Goal: Information Seeking & Learning: Learn about a topic

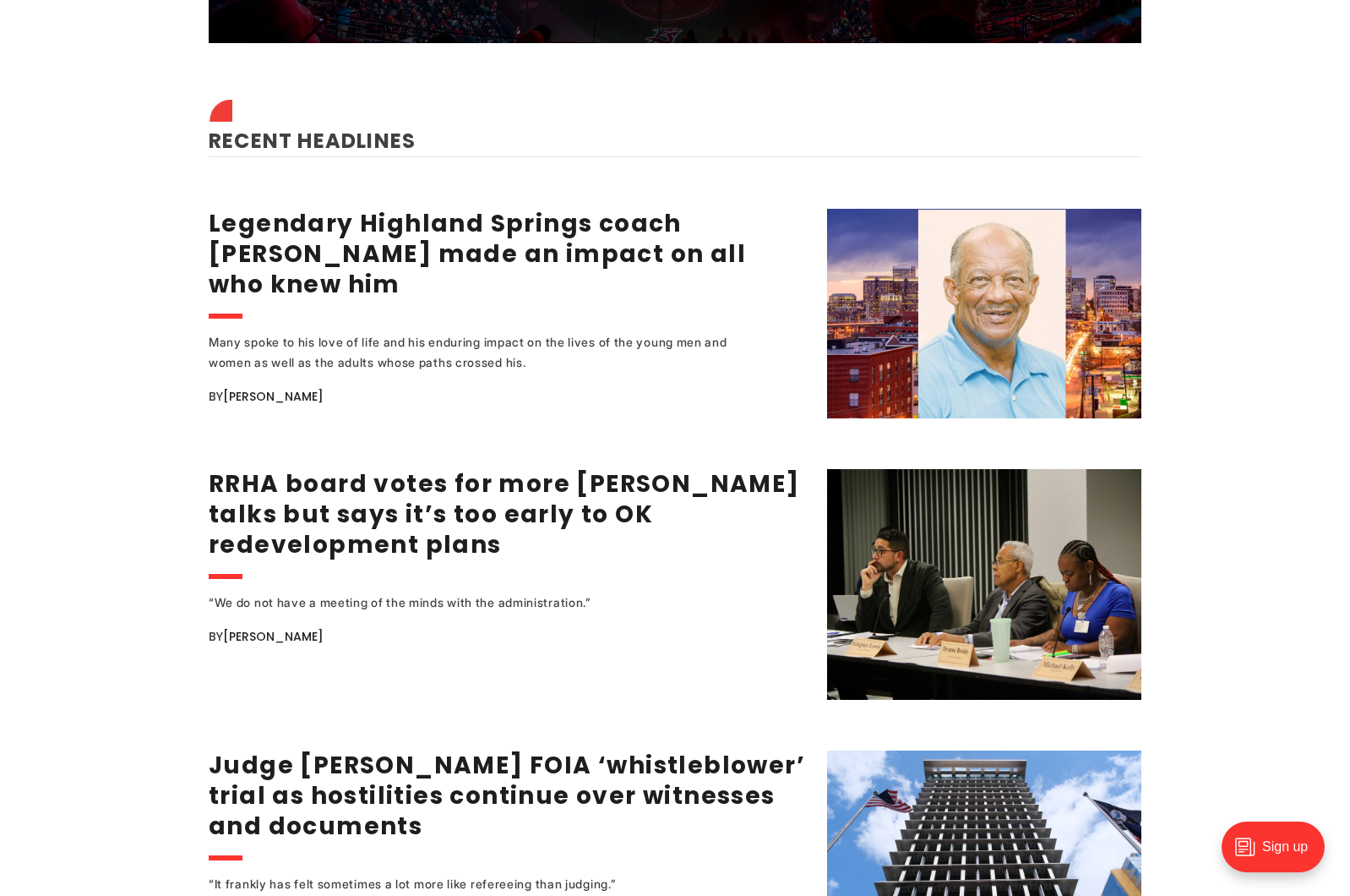
scroll to position [1859, 0]
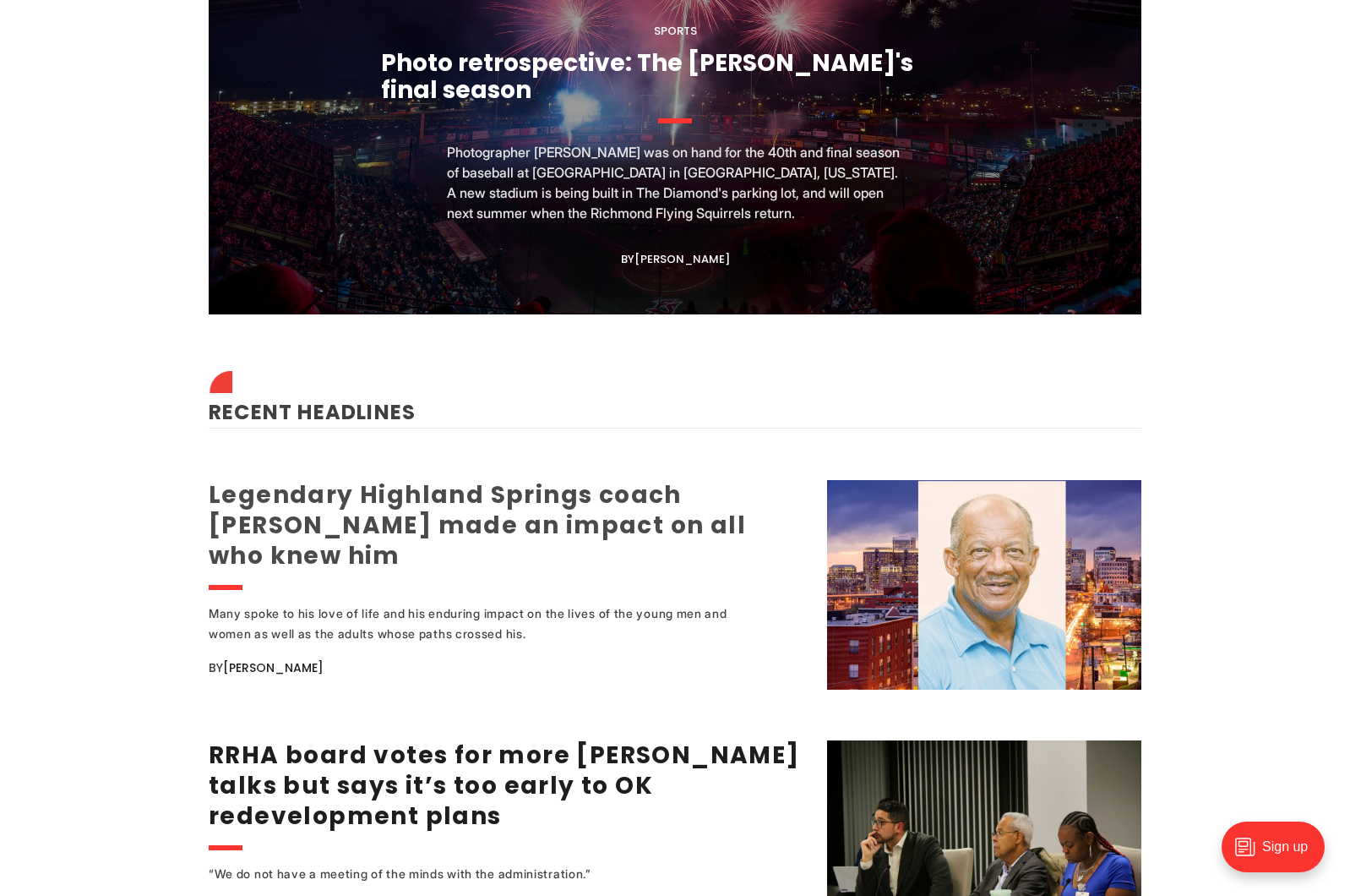
click at [518, 496] on link "Legendary Highland Springs coach George Lancaster made an impact on all who kne…" at bounding box center [477, 525] width 538 height 94
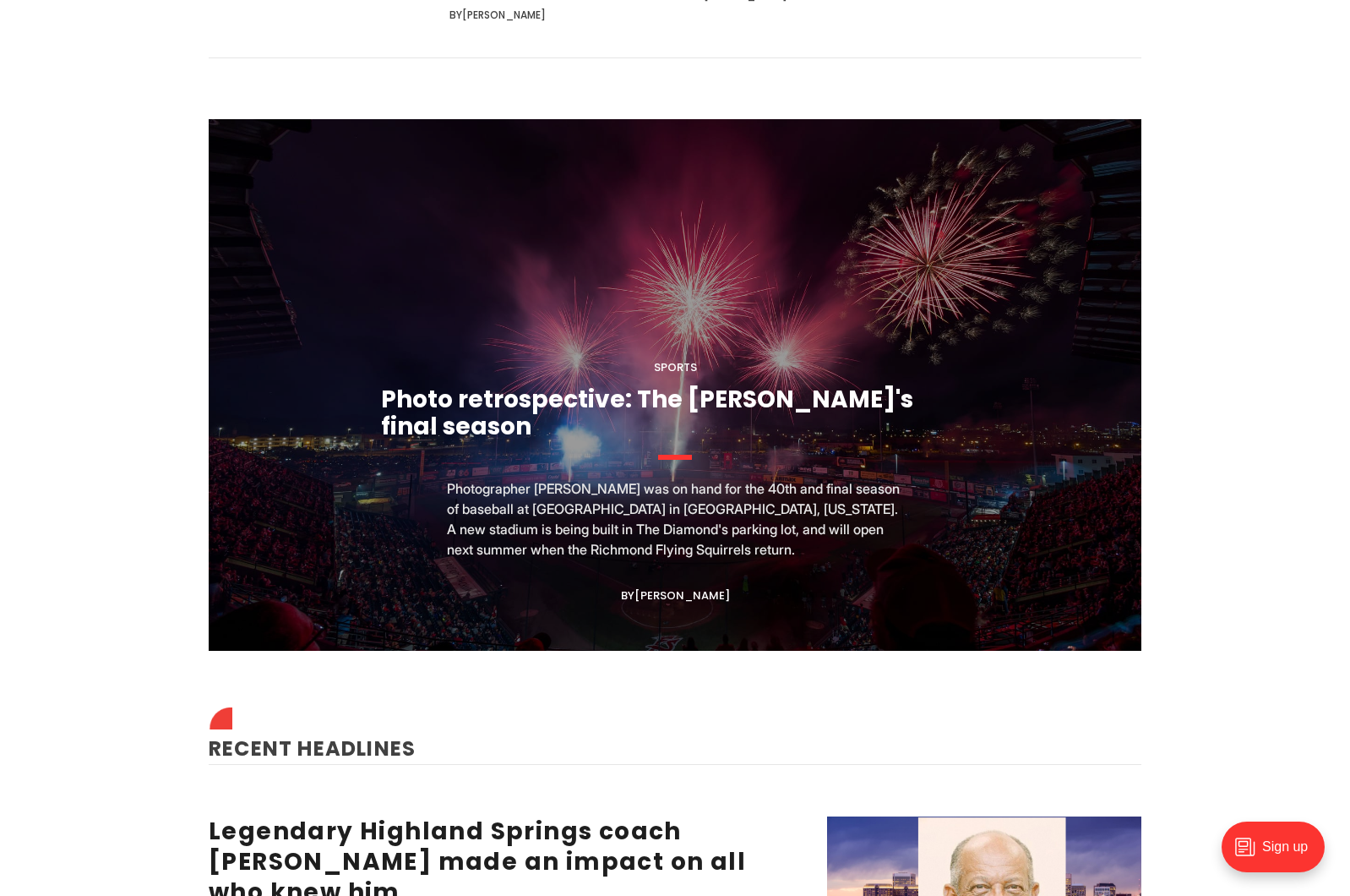
scroll to position [1521, 0]
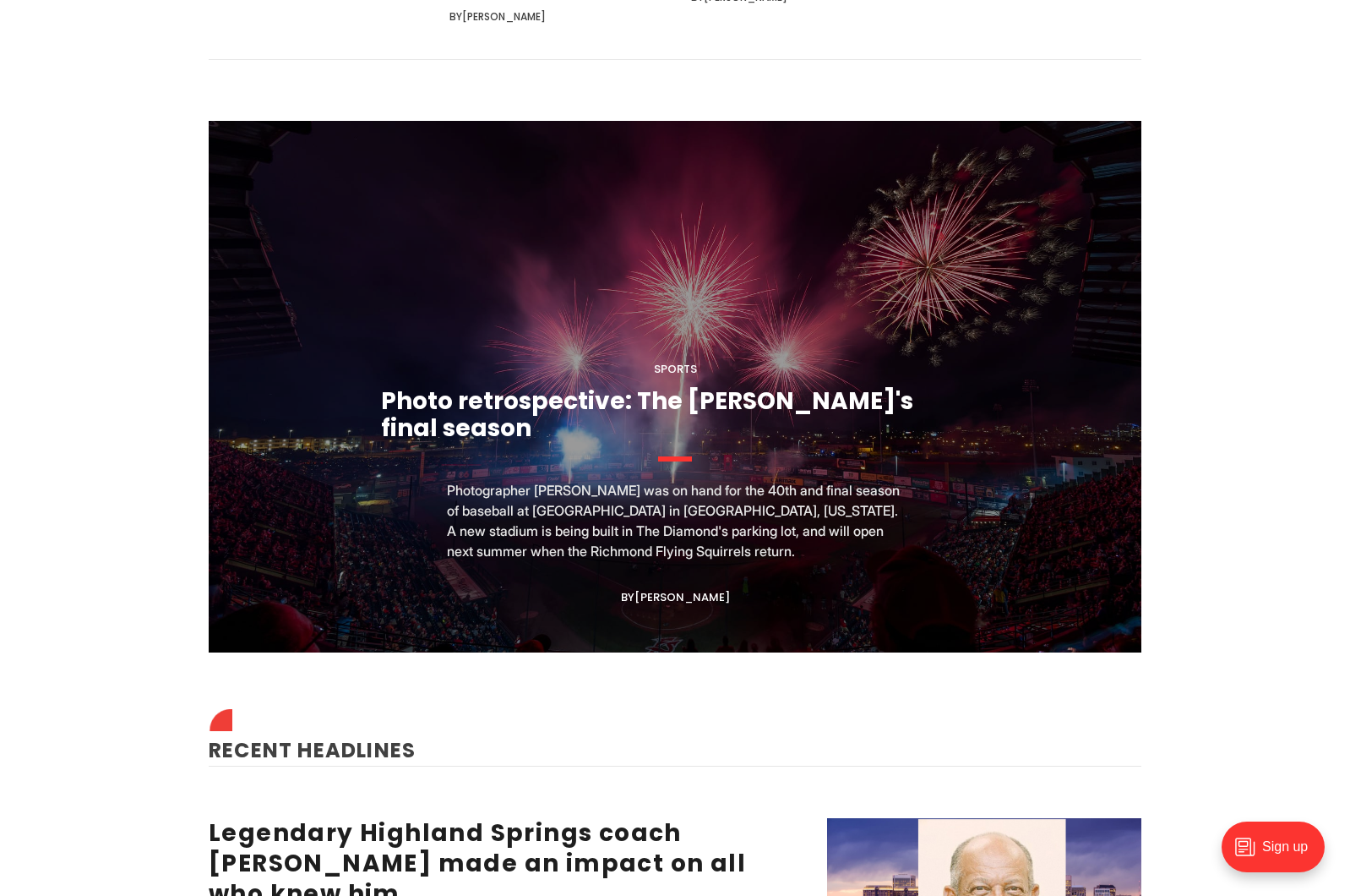
click at [407, 372] on figcaption "Sports Photo retrospective: The Diamond's final season Photographer Ryan M. Kel…" at bounding box center [675, 387] width 933 height 532
click at [388, 390] on link "Photo retrospective: The [PERSON_NAME]'s final season" at bounding box center [647, 414] width 533 height 60
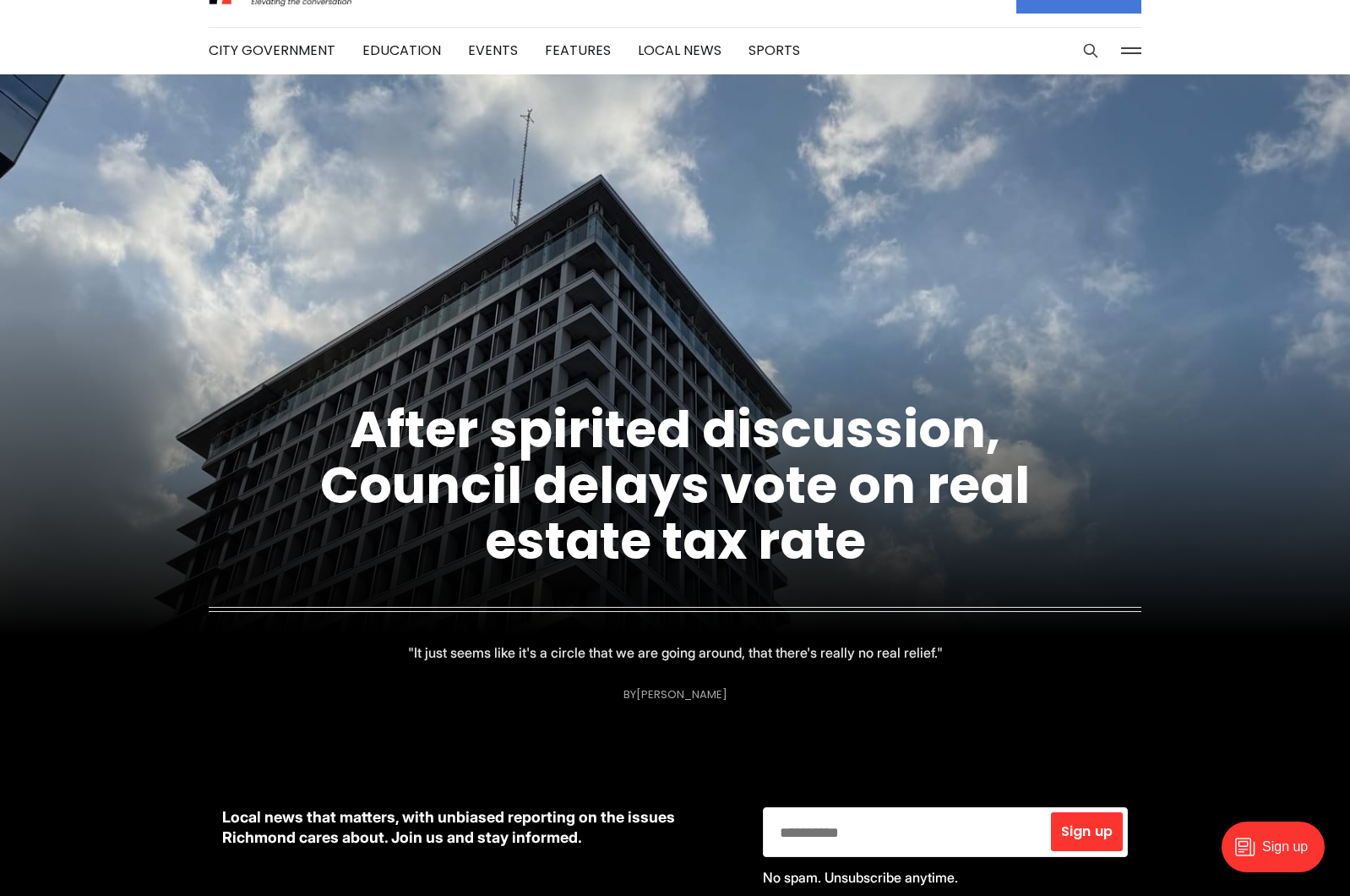
scroll to position [0, 0]
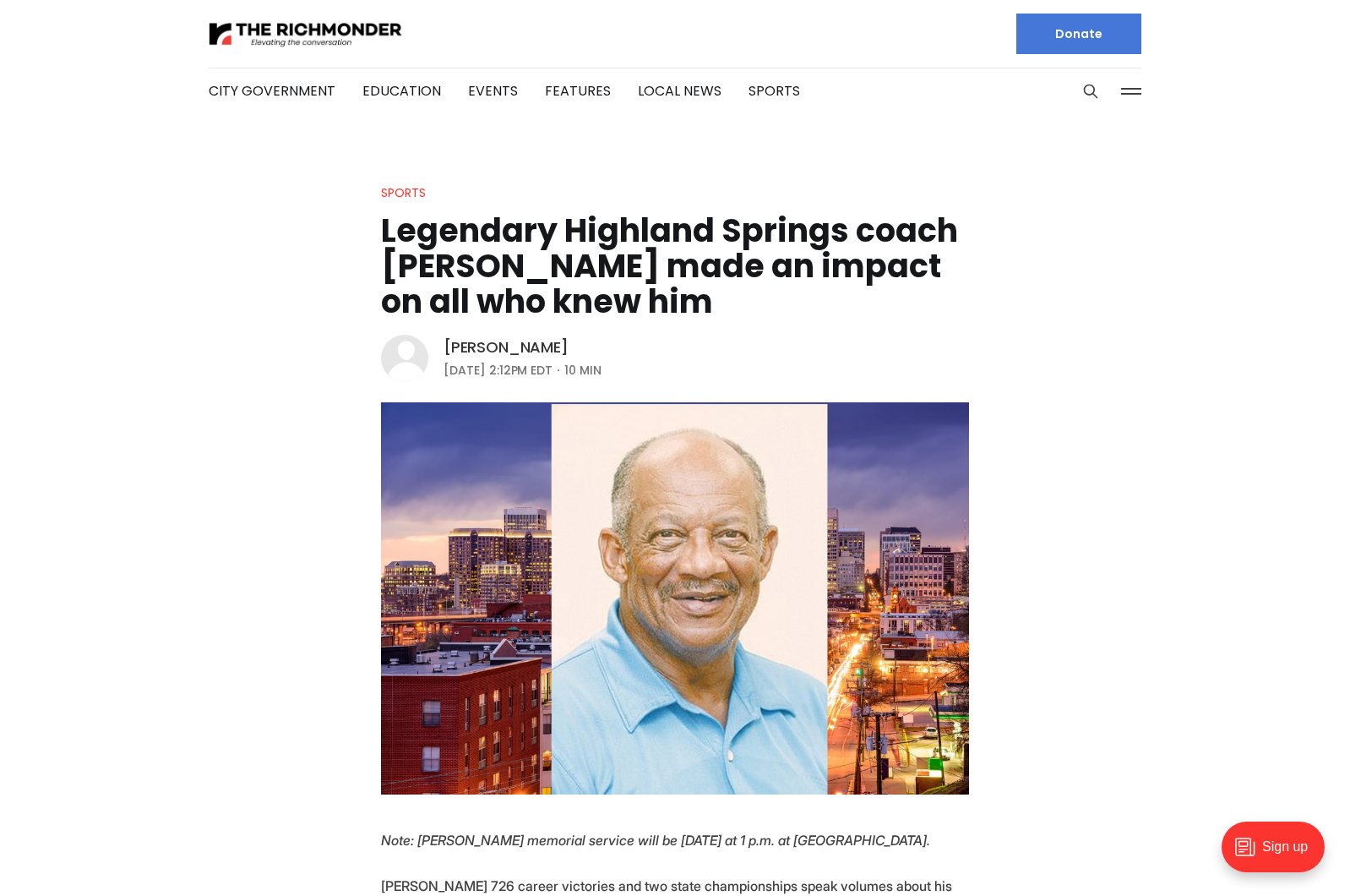
click at [516, 344] on link "[PERSON_NAME]" at bounding box center [506, 347] width 125 height 20
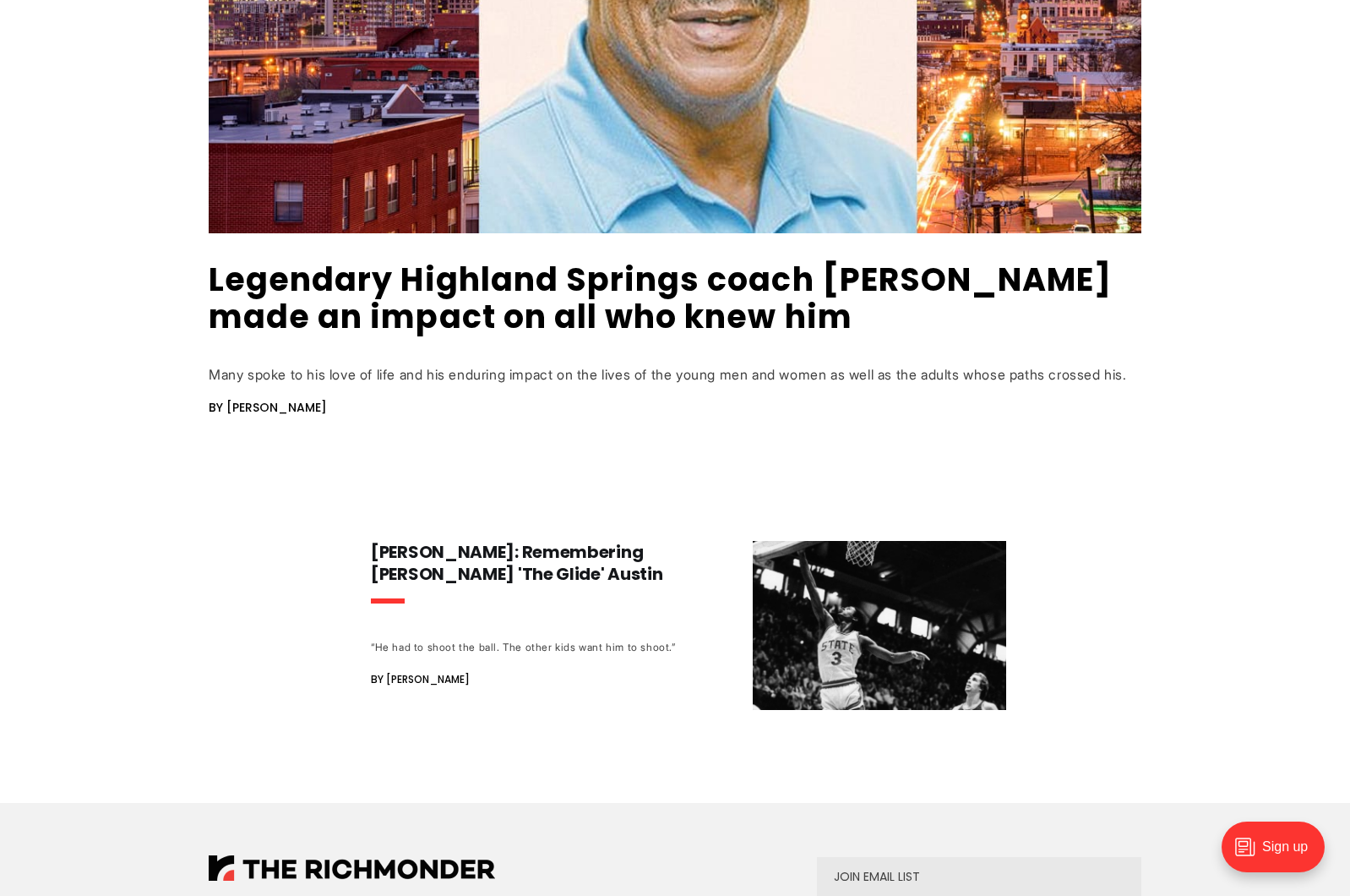
scroll to position [507, 0]
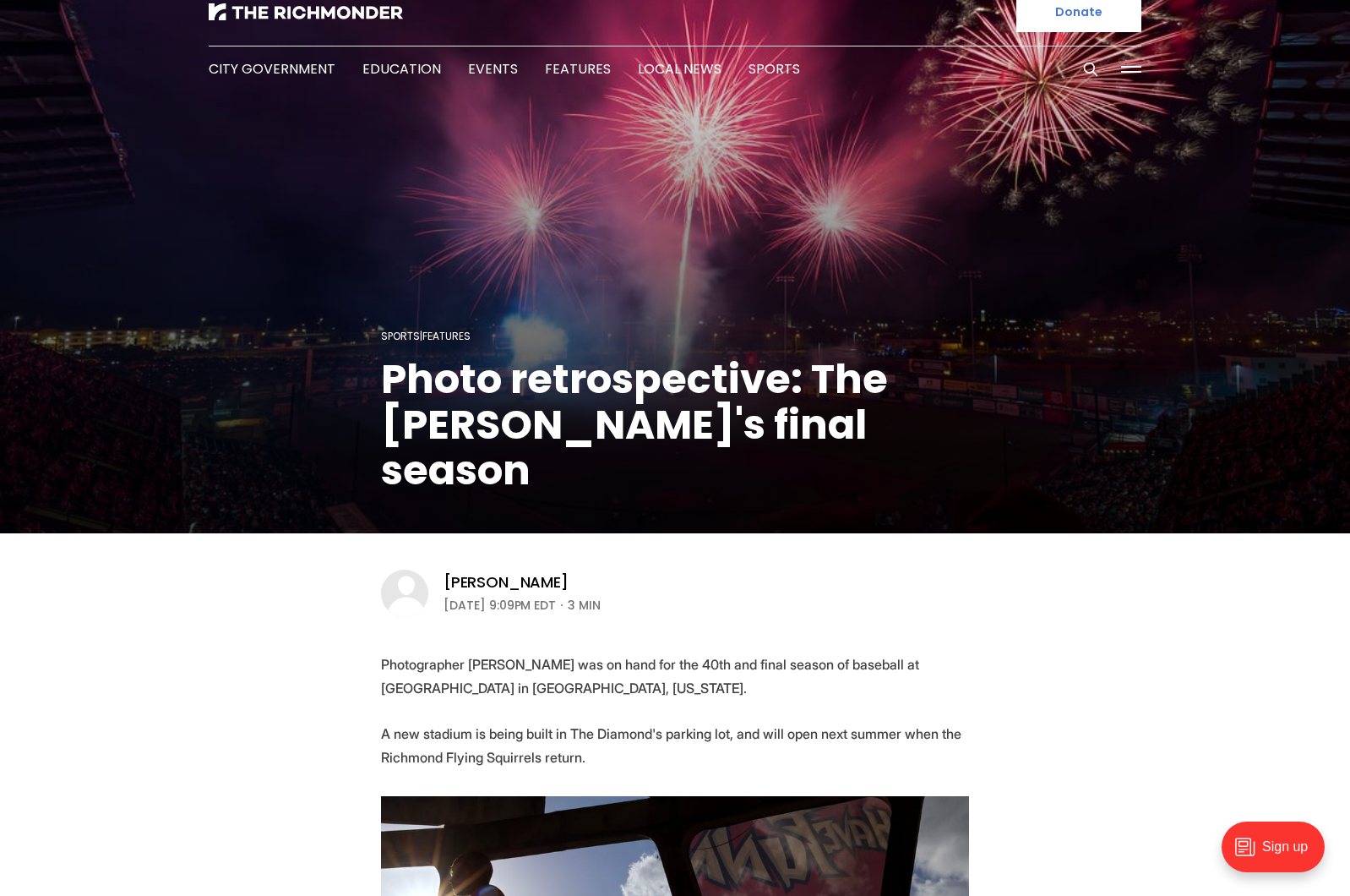
scroll to position [169, 0]
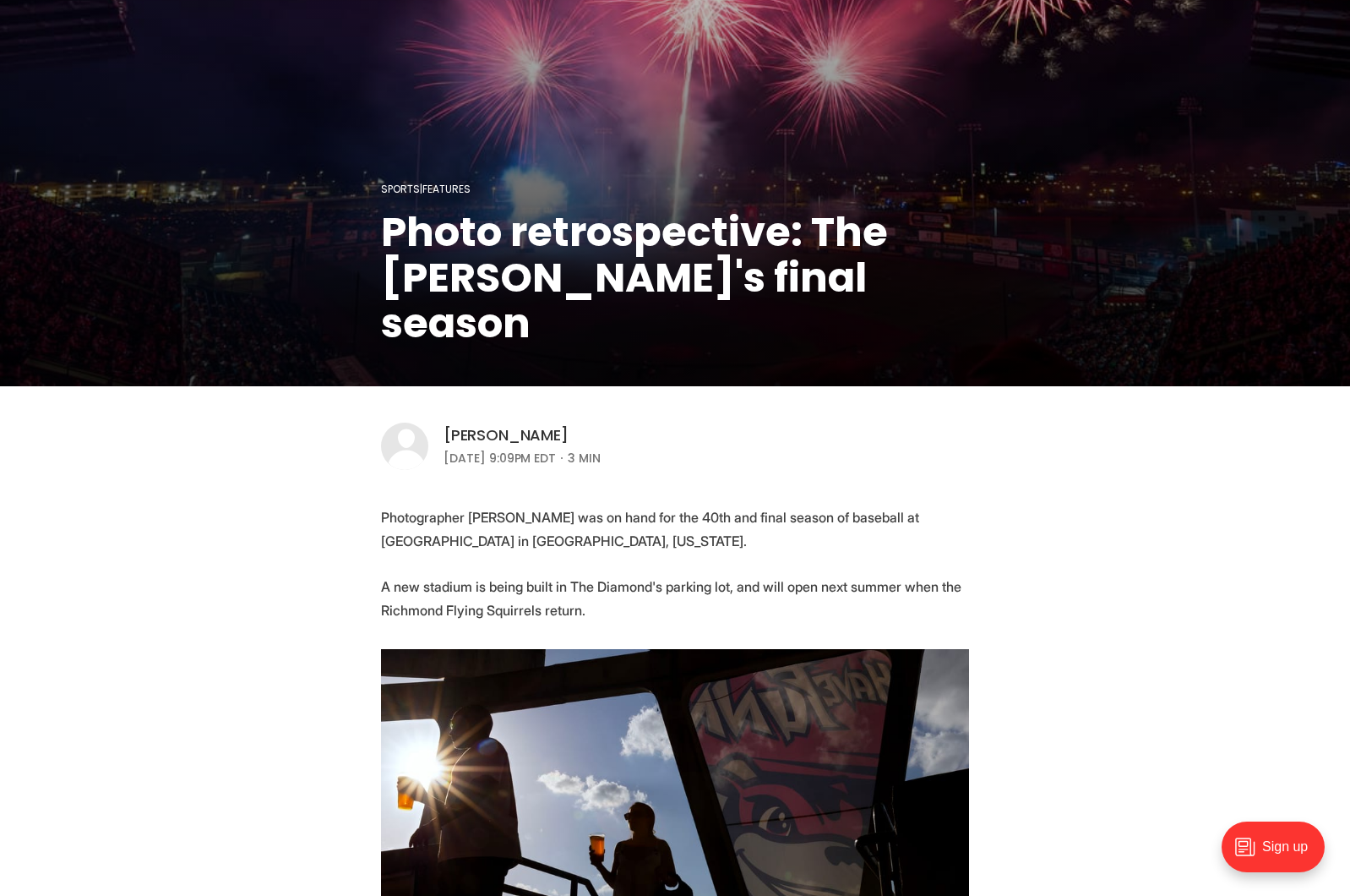
click at [519, 436] on link "[PERSON_NAME]" at bounding box center [506, 434] width 125 height 20
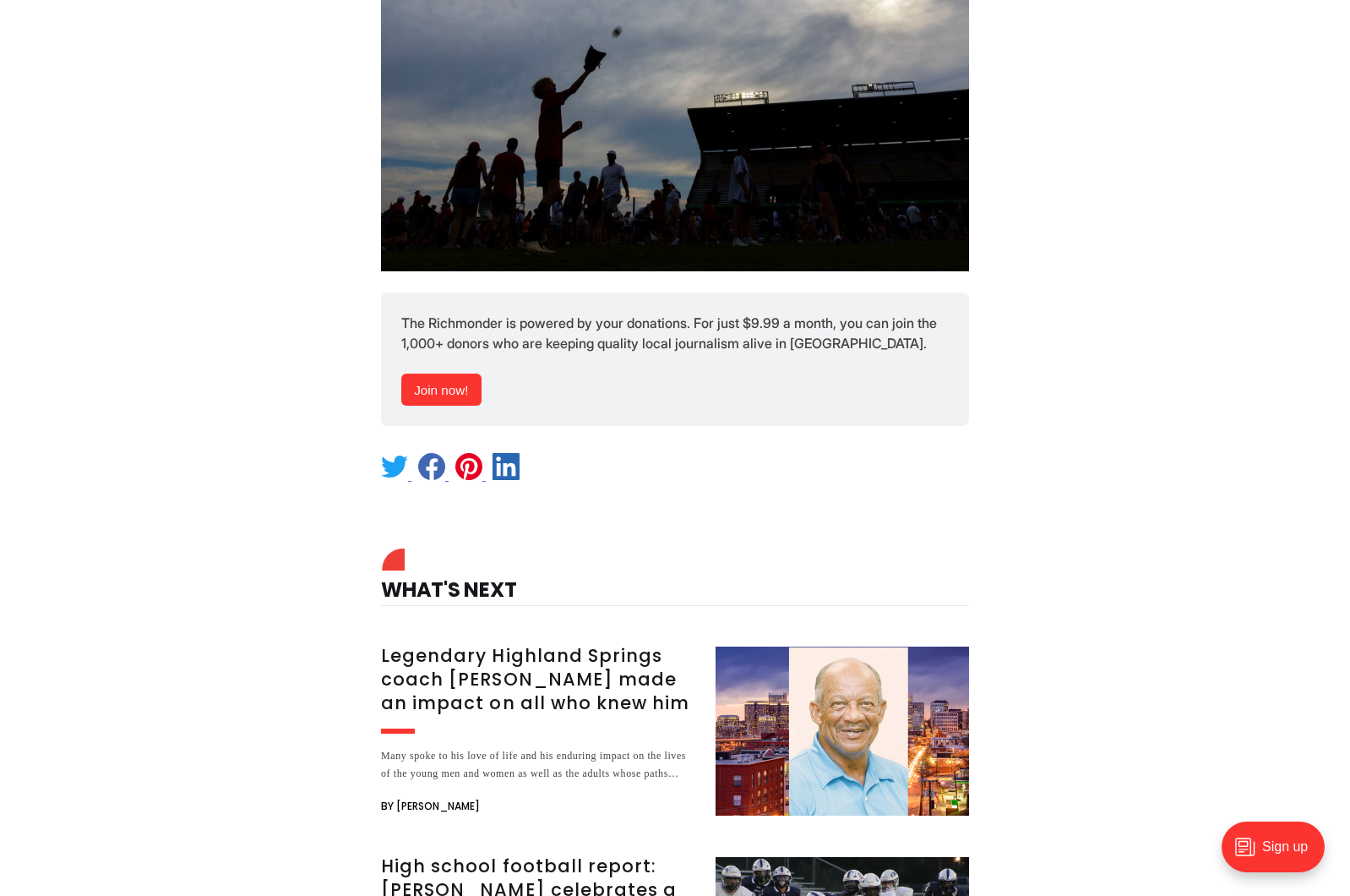
scroll to position [20197, 0]
